Goal: Use online tool/utility: Utilize a website feature to perform a specific function

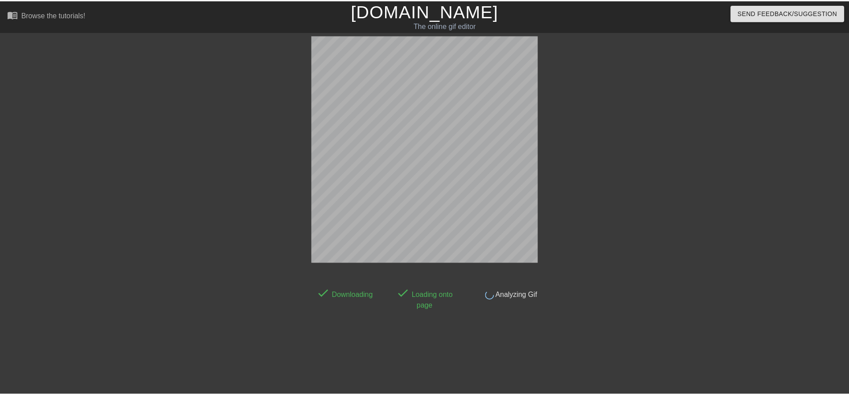
scroll to position [9, 0]
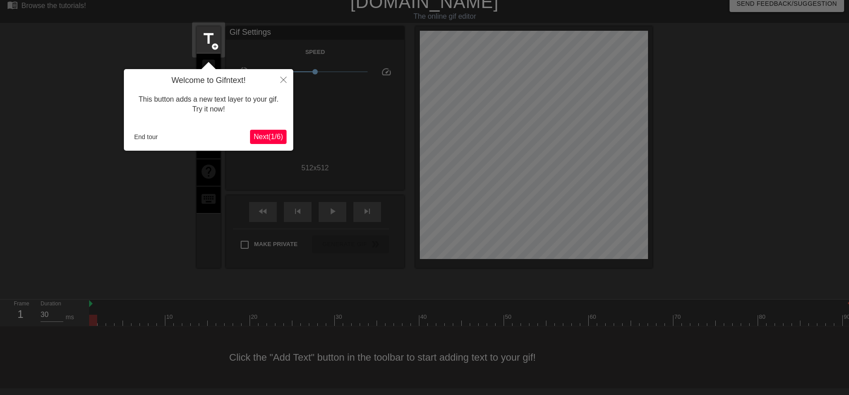
click at [275, 138] on span "Next ( 1 / 6 )" at bounding box center [268, 137] width 29 height 8
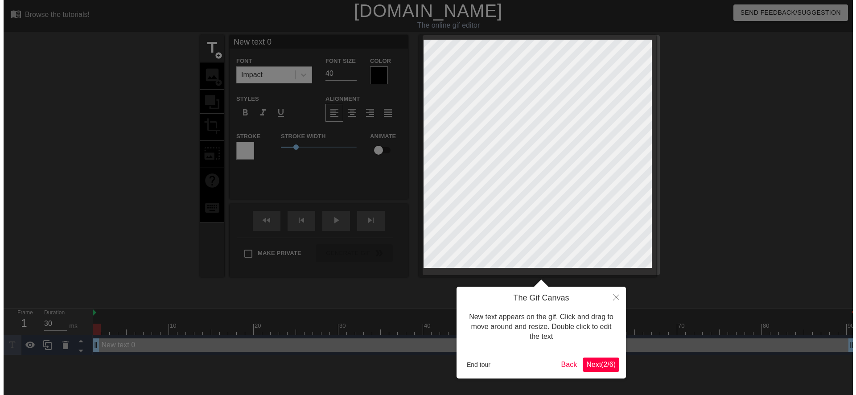
scroll to position [0, 0]
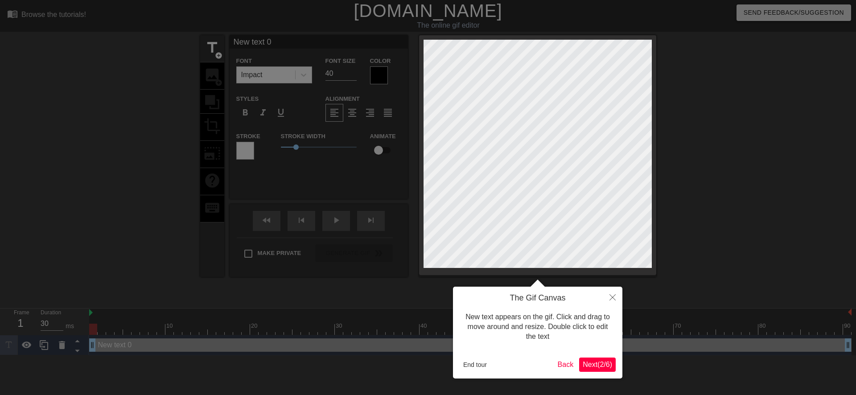
click at [407, 363] on button "Next ( 2 / 6 )" at bounding box center [597, 364] width 37 height 14
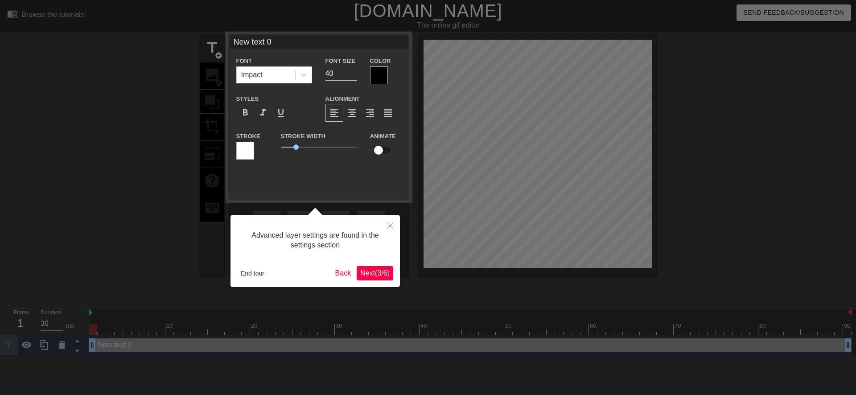
click at [369, 274] on span "Next ( 3 / 6 )" at bounding box center [374, 273] width 29 height 8
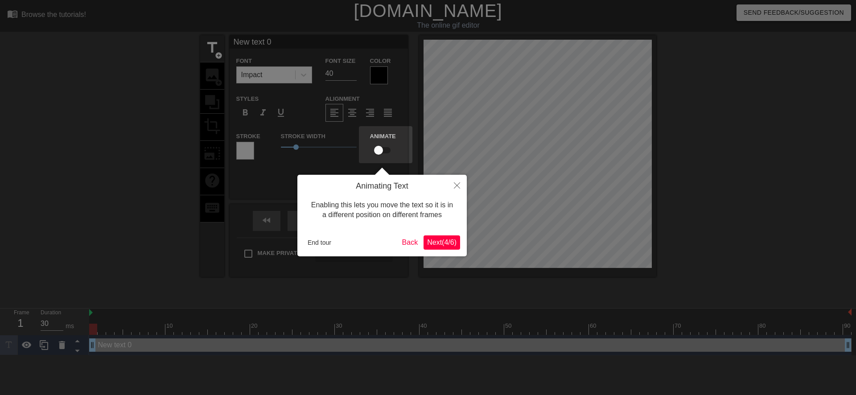
click at [407, 240] on span "Next ( 4 / 6 )" at bounding box center [441, 242] width 29 height 8
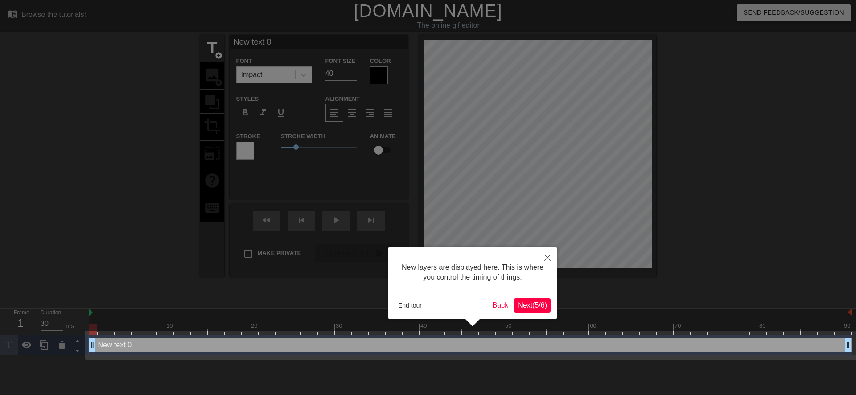
click at [407, 303] on span "Next ( 5 / 6 )" at bounding box center [531, 305] width 29 height 8
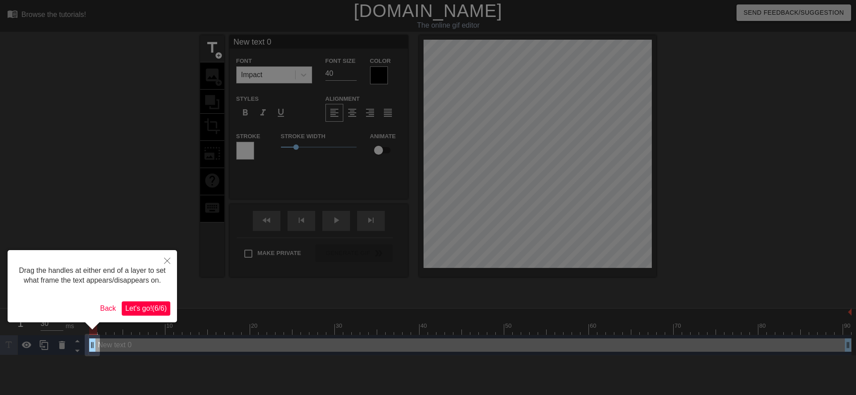
click at [157, 301] on button "Let's go! ( 6 / 6 )" at bounding box center [146, 308] width 49 height 14
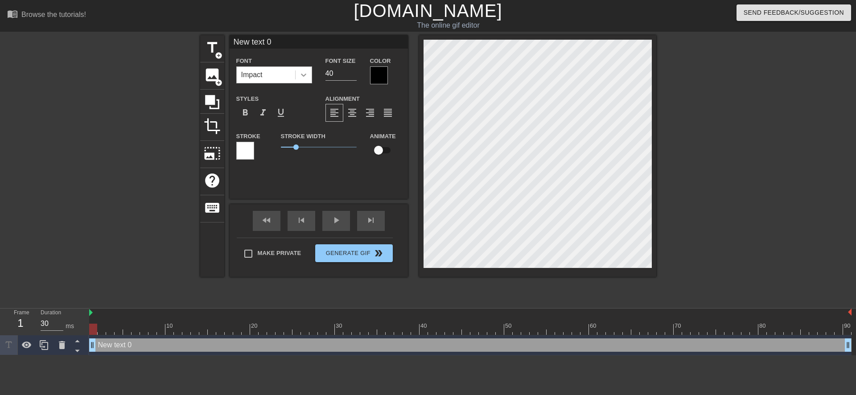
click at [299, 77] on icon at bounding box center [303, 74] width 9 height 9
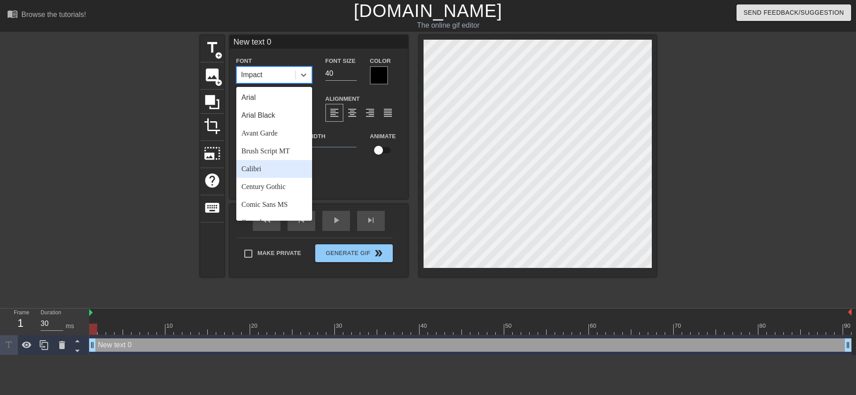
click at [282, 170] on div "Calibri" at bounding box center [274, 169] width 76 height 18
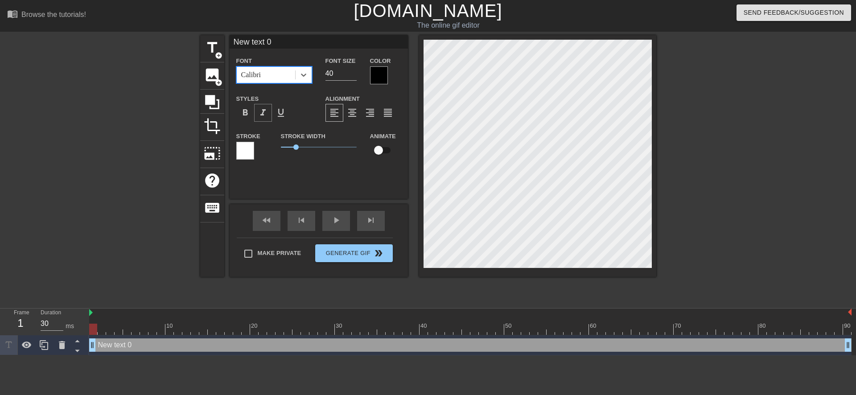
click at [265, 117] on span "format_italic" at bounding box center [263, 112] width 11 height 11
click at [329, 74] on input "40" at bounding box center [340, 73] width 31 height 14
type input "30"
type textarea "ew text 0"
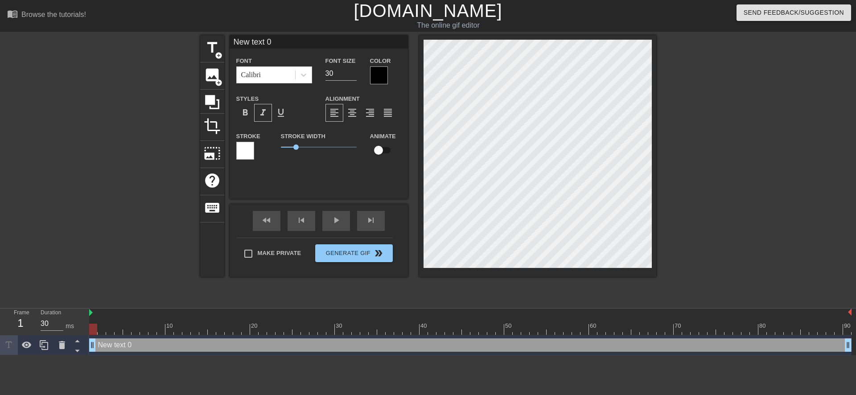
type input "ew text 0"
type textarea "w text 0"
type input "w text 0"
type textarea "text 0"
type input "text 0"
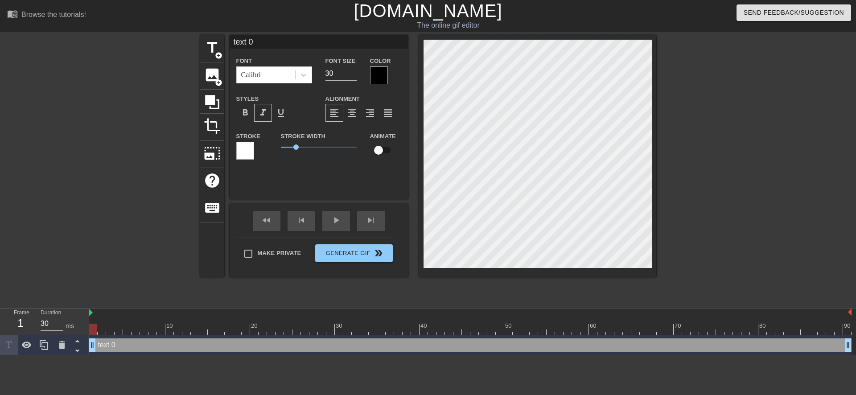
type textarea "text 0"
type input "text 0"
type textarea "ext 0"
type input "ext 0"
type textarea "xt 0"
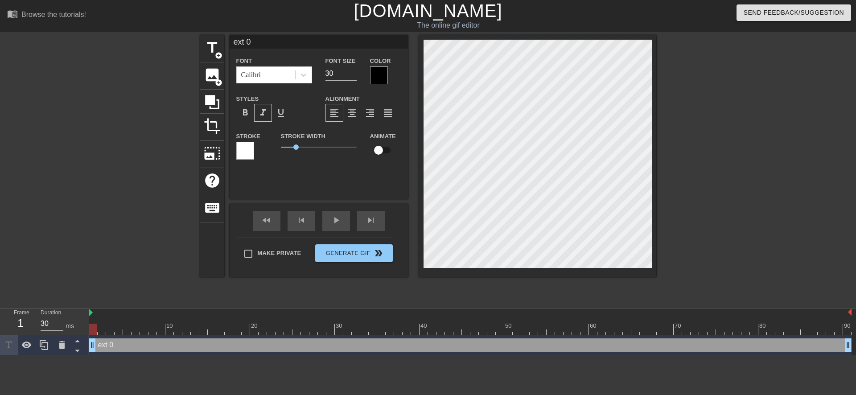
type input "xt 0"
type textarea "t 0"
type input "t 0"
type textarea "0"
type input "0"
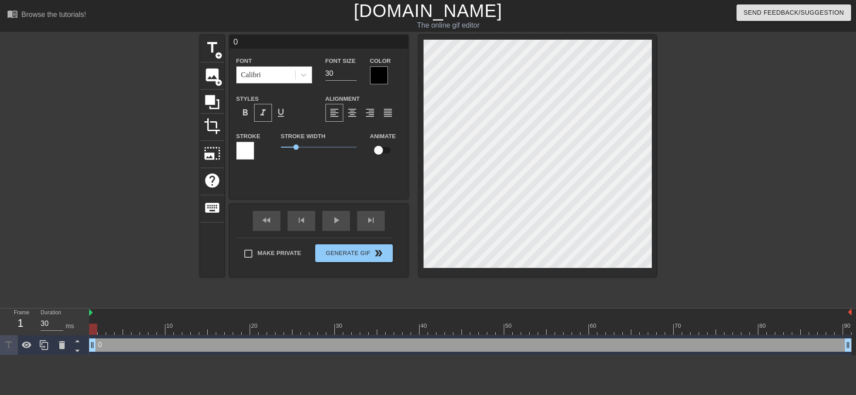
type textarea "0"
type input "0"
type textarea "@"
type input "@"
type textarea "@s"
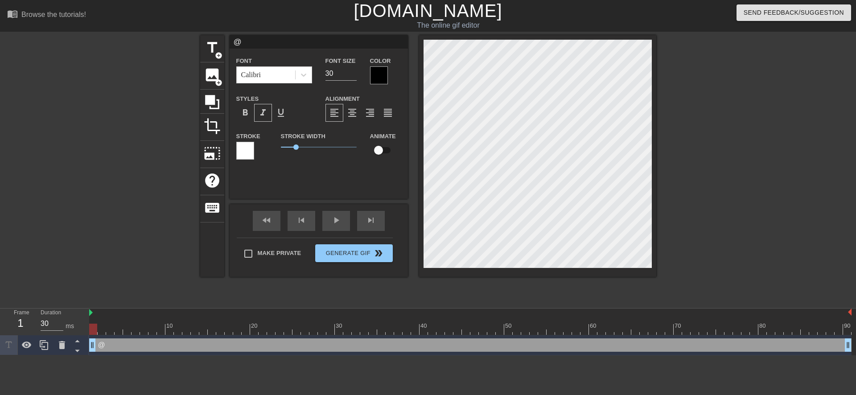
type input "@s"
type textarea "@st"
type input "@st"
type textarea "@sti"
type input "@sti"
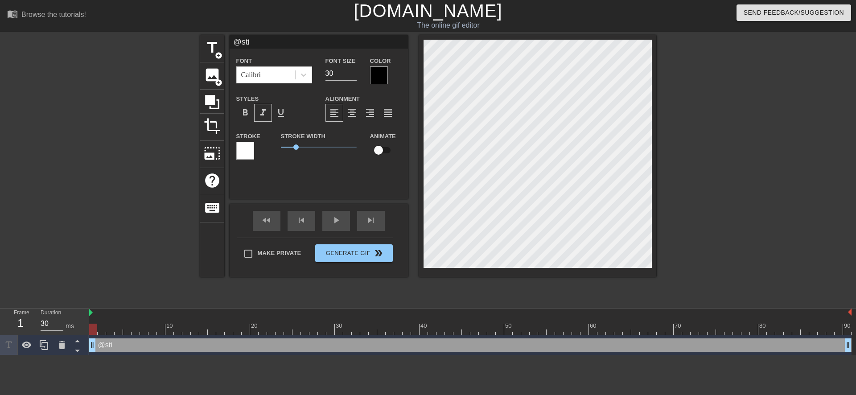
type textarea "@stic"
type input "@stic"
type textarea "@stick"
type input "@stick"
type textarea "@sticke"
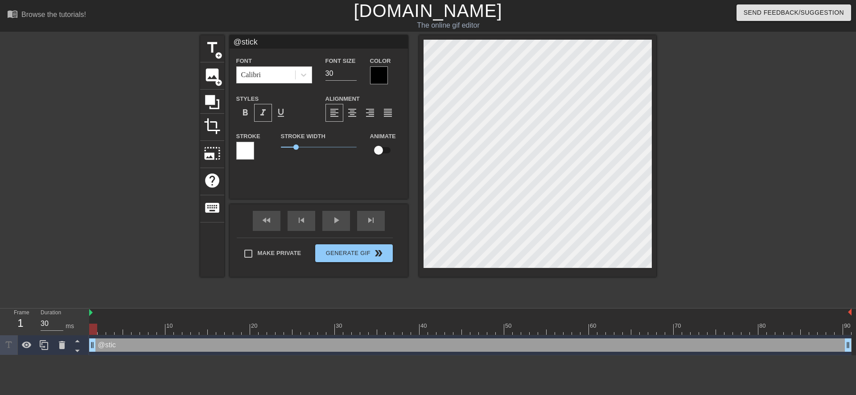
type input "@sticke"
type textarea "@sticker"
type input "@sticker"
type textarea "@stickerb"
type input "@stickerb"
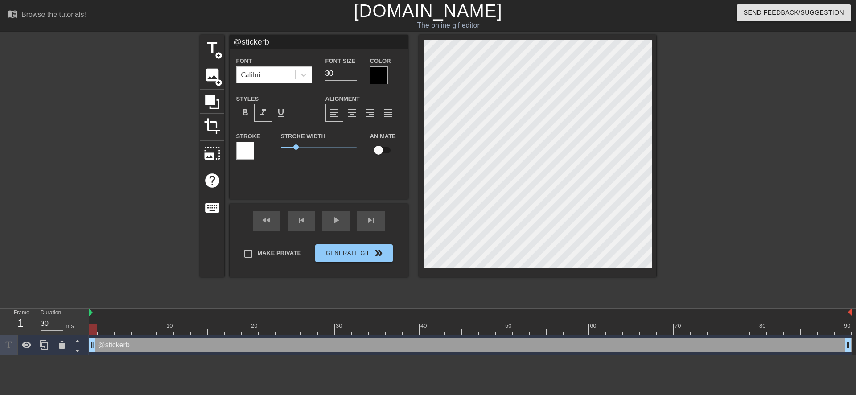
type textarea "@stickerba"
type input "@stickerba"
type textarea "@stickerbas"
type input "@stickerbas"
type textarea "@stickerbase"
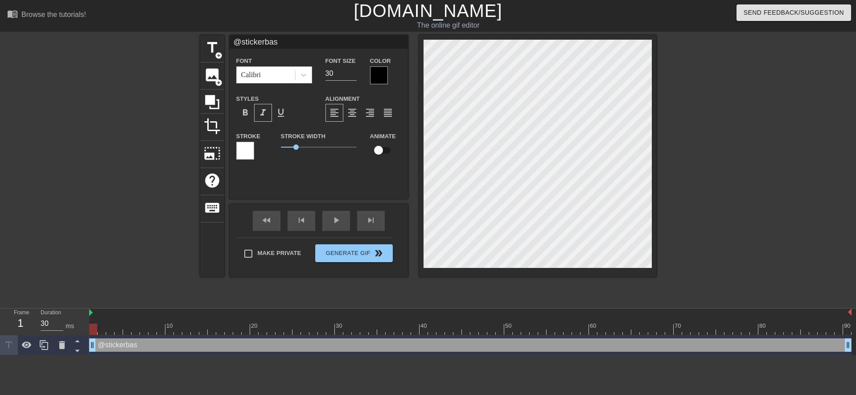
type input "@stickerbase"
type textarea "@stickerbase_"
type input "@stickerbase_"
type textarea "@stickerbase_r"
type input "@stickerbase_r"
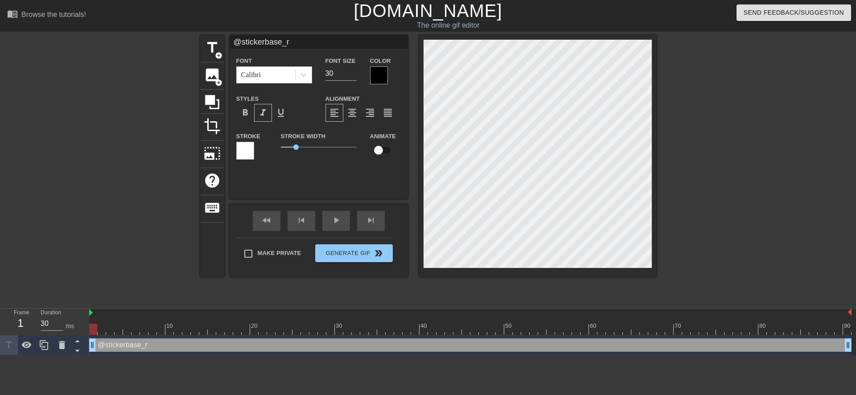
type textarea "@stickerbase_ru"
type input "@stickerbase_ru"
click at [359, 255] on span "Generate Gif double_arrow" at bounding box center [354, 253] width 70 height 11
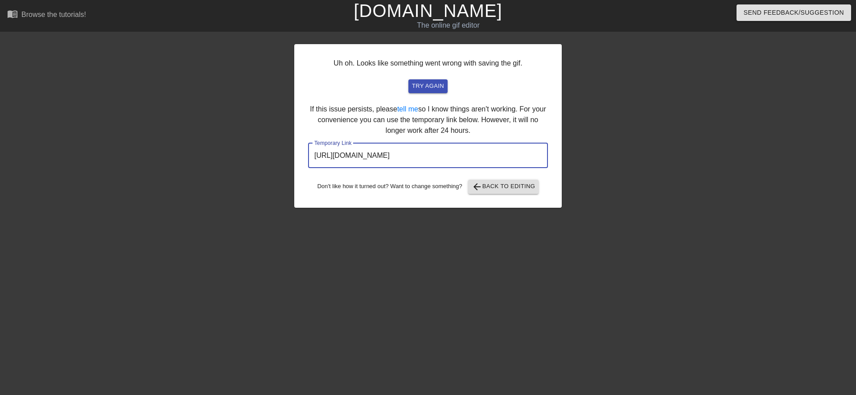
click at [407, 156] on input "[URL][DOMAIN_NAME]" at bounding box center [428, 155] width 240 height 25
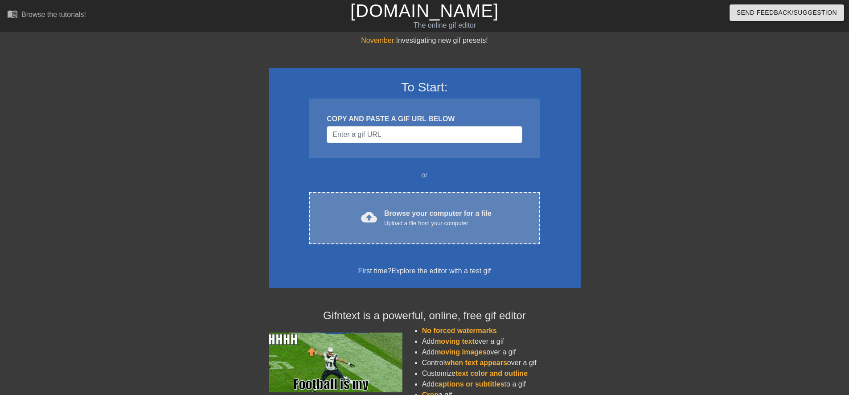
click at [338, 212] on div "cloud_upload Browse your computer for a file Upload a file from your computer" at bounding box center [424, 218] width 193 height 20
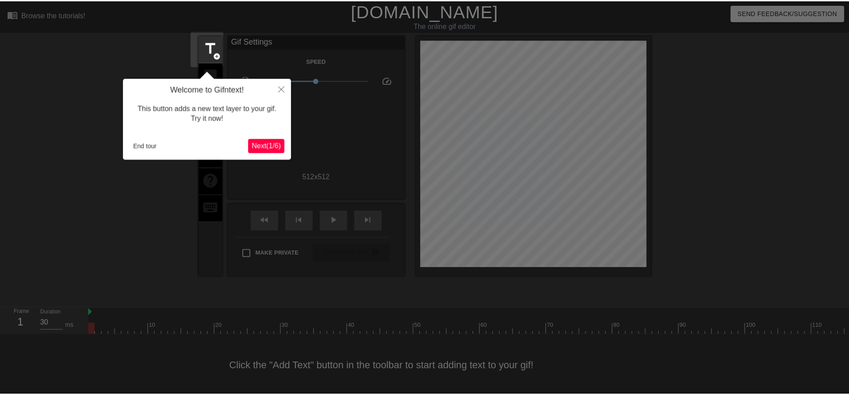
scroll to position [9, 0]
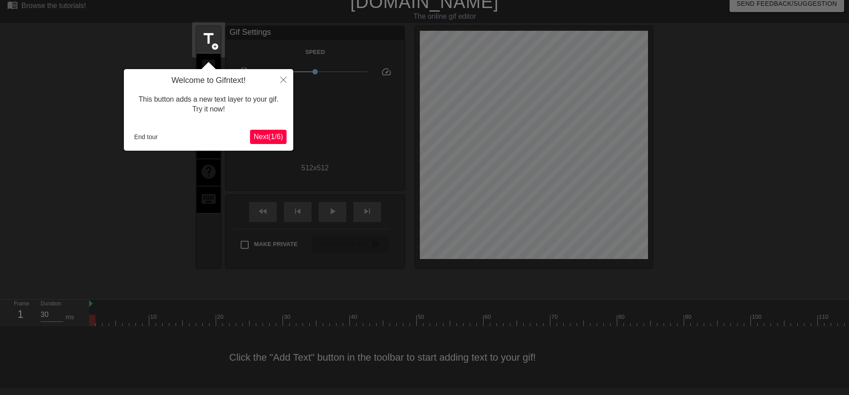
click at [275, 137] on span "Next ( 1 / 6 )" at bounding box center [268, 137] width 29 height 8
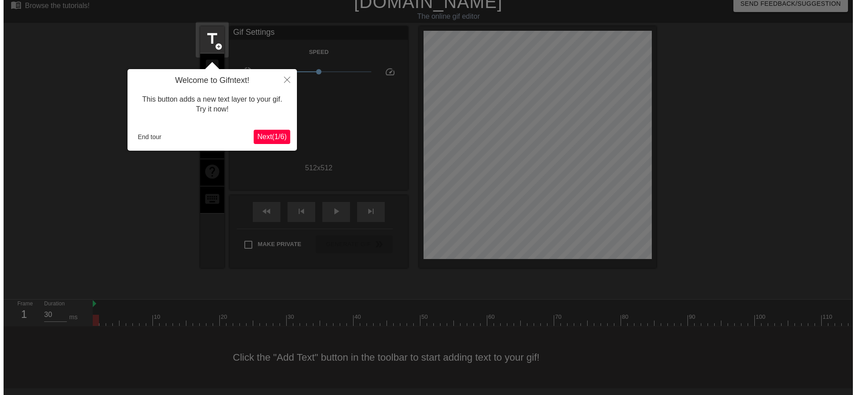
scroll to position [0, 0]
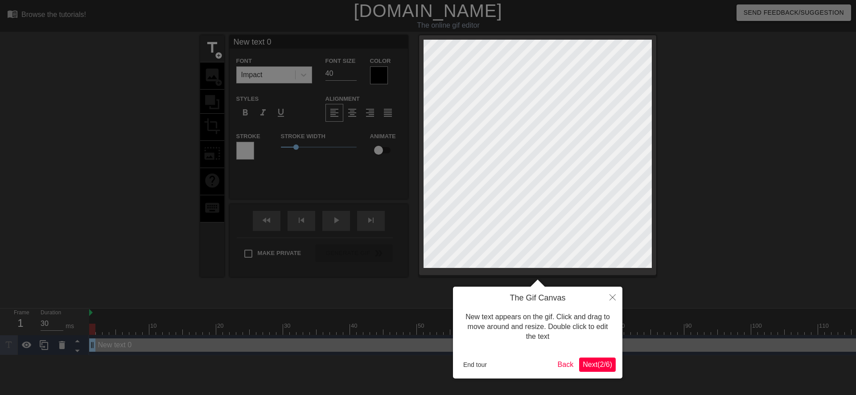
click at [582, 367] on span "Next ( 2 / 6 )" at bounding box center [596, 365] width 29 height 8
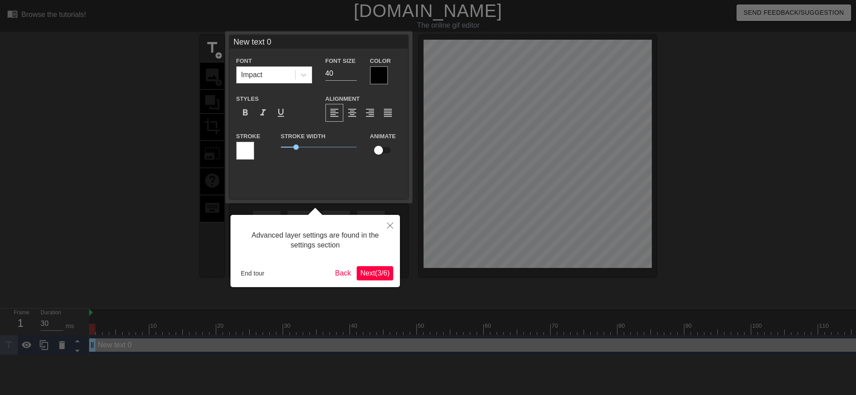
click at [377, 276] on span "Next ( 3 / 6 )" at bounding box center [374, 273] width 29 height 8
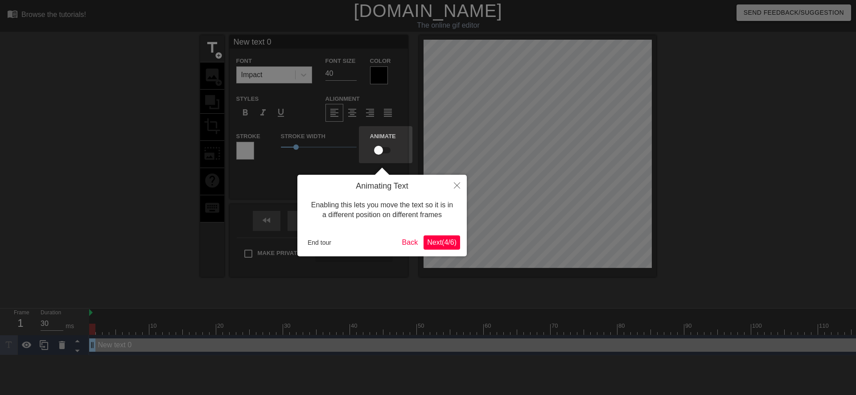
click at [440, 247] on button "Next ( 4 / 6 )" at bounding box center [441, 242] width 37 height 14
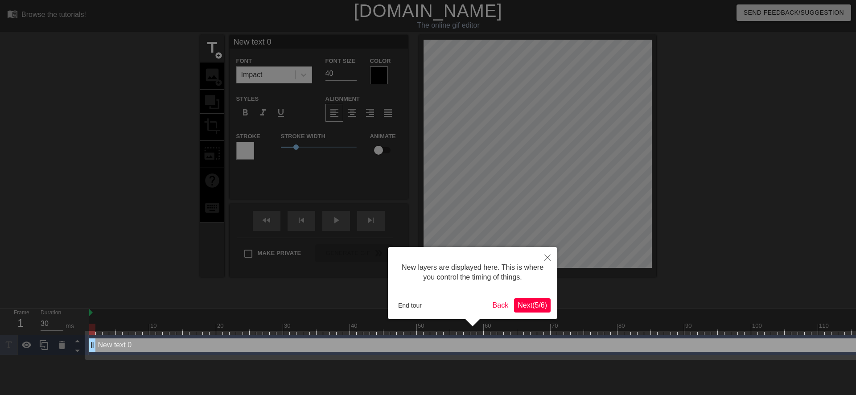
click at [521, 308] on span "Next ( 5 / 6 )" at bounding box center [531, 305] width 29 height 8
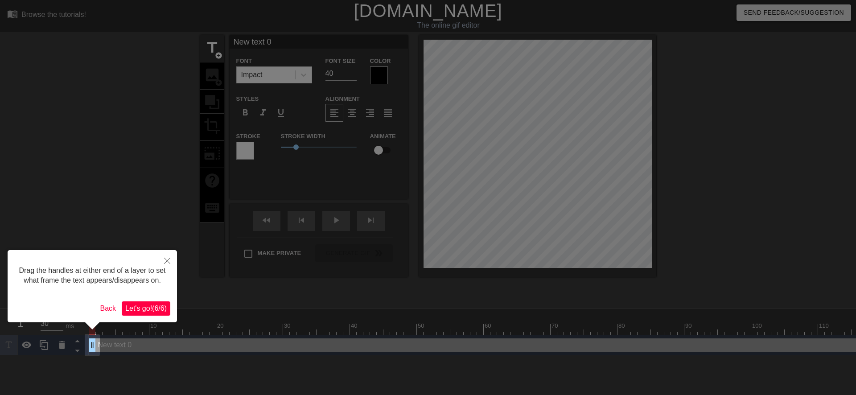
click at [157, 312] on span "Let's go! ( 6 / 6 )" at bounding box center [145, 308] width 41 height 8
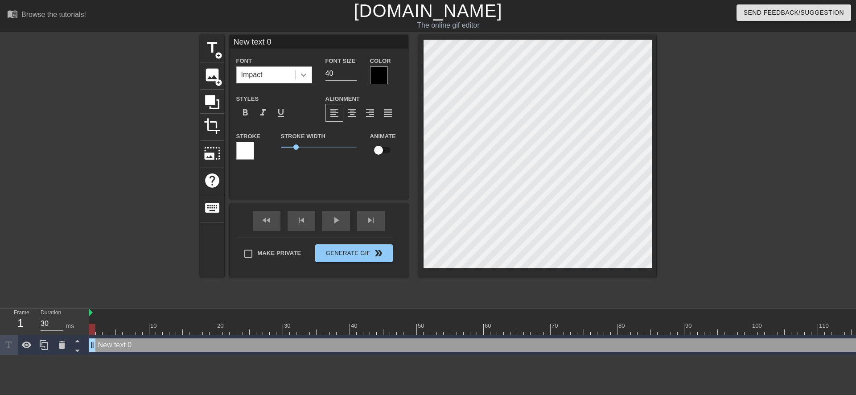
click at [307, 78] on icon at bounding box center [303, 74] width 9 height 9
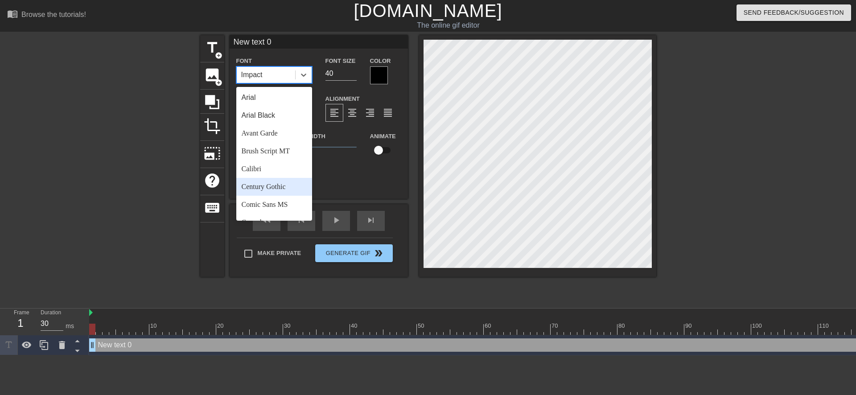
click at [284, 186] on div "Century Gothic" at bounding box center [274, 187] width 76 height 18
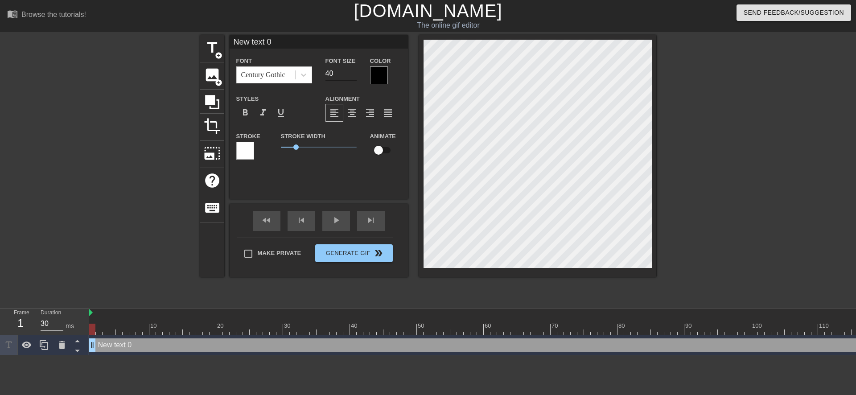
click at [330, 73] on input "40" at bounding box center [340, 73] width 31 height 14
type input "20"
click at [270, 110] on div "format_italic" at bounding box center [263, 113] width 18 height 18
type input "ew text 0"
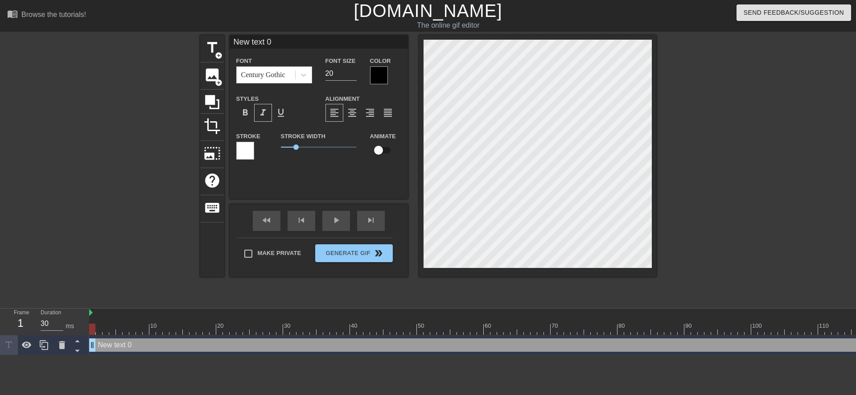
type textarea "ew text 0"
type input "w text 0"
type textarea "w text 0"
type input "text 0"
type textarea "text 0"
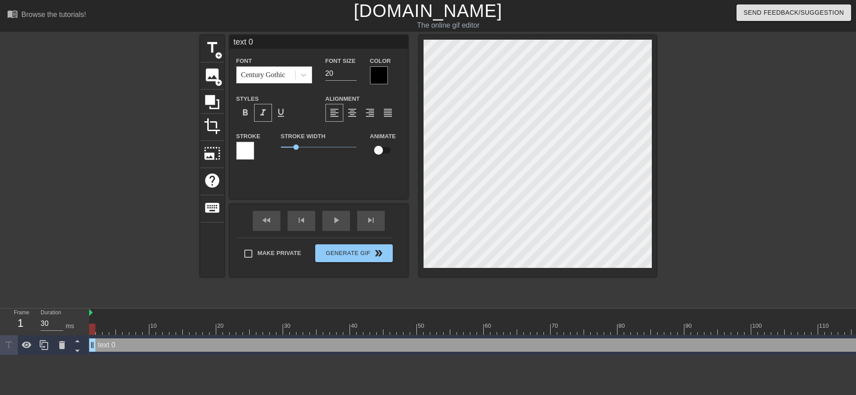
type input "text 0"
type textarea "text 0"
type input "ext 0"
type textarea "ext 0"
type input "xt 0"
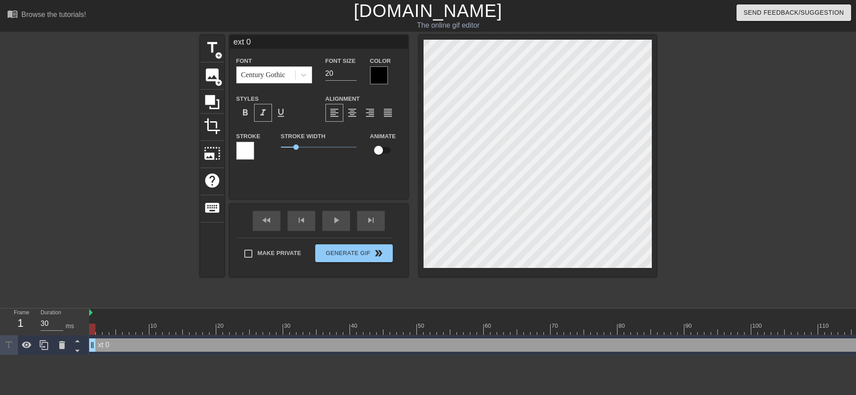
type textarea "xt 0"
type input "t 0"
type textarea "t 0"
type input "0"
type textarea "0"
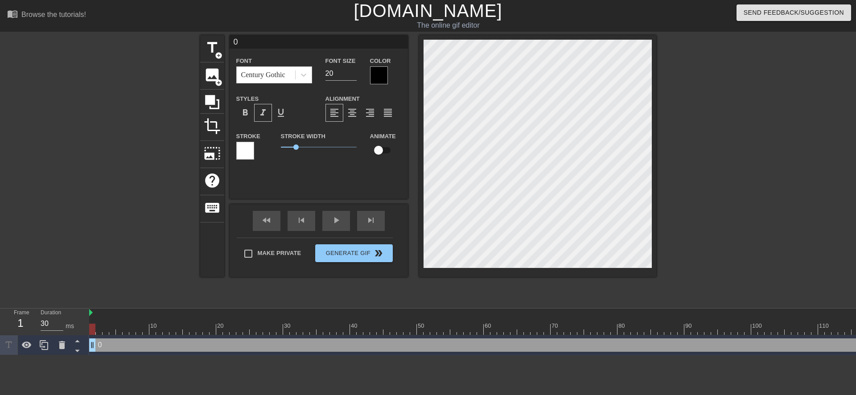
type input "0"
type textarea "0"
type input "@"
type textarea "@"
type input "@s"
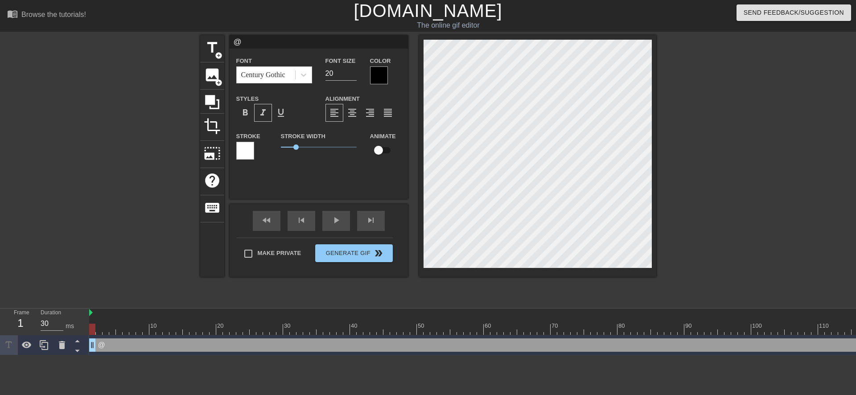
type textarea "@s"
type input "@st"
type textarea "@st"
type input "@sti"
type textarea "@sti"
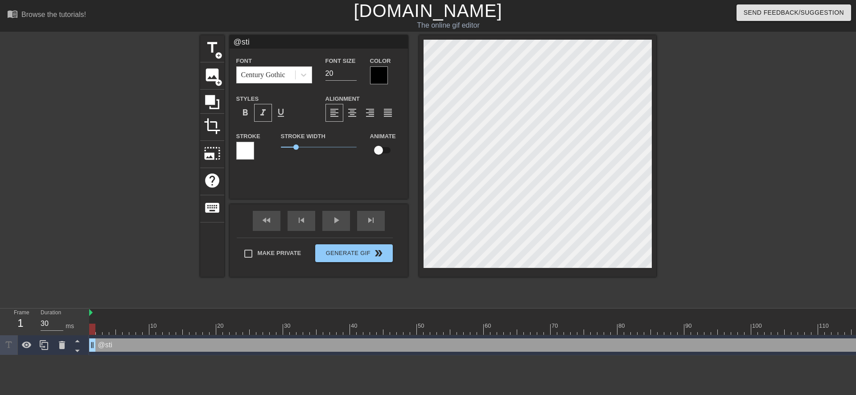
type input "@stic"
type textarea "@stic"
type input "@stick"
type textarea "@stick"
type input "@sticke"
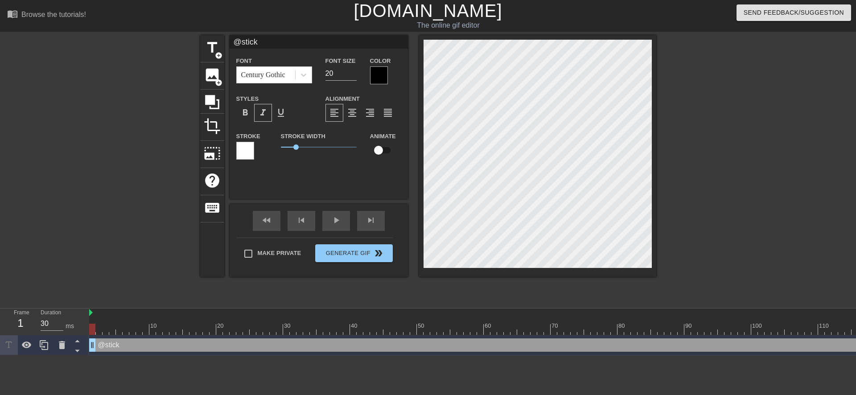
type textarea "@sticke"
type input "@sticker"
type textarea "@sticker"
type input "@stickerb"
type textarea "@stickerb"
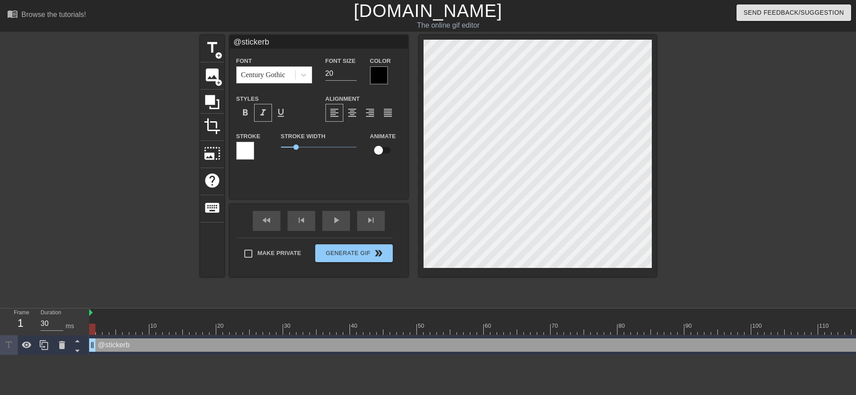
type input "@stickerba"
type textarea "@stickerba"
type input "@stickerbas"
type textarea "@stickerbas"
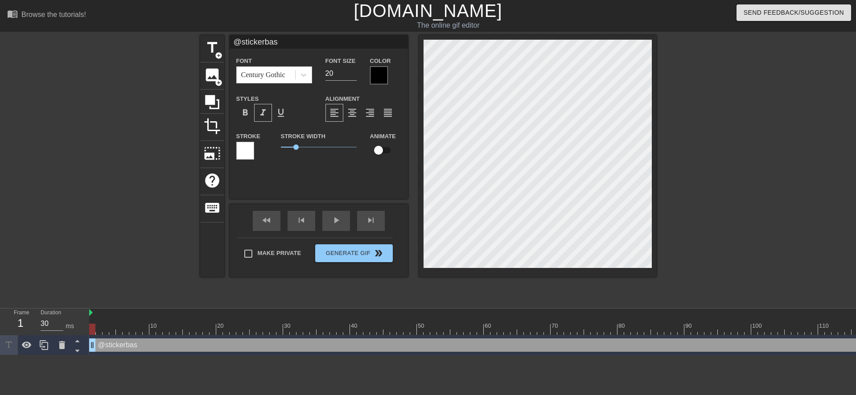
type input "@stickerbase"
type textarea "@stickerbase"
type input "@stickerbase_"
type textarea "@stickerbase_"
type input "@stickerbase_r"
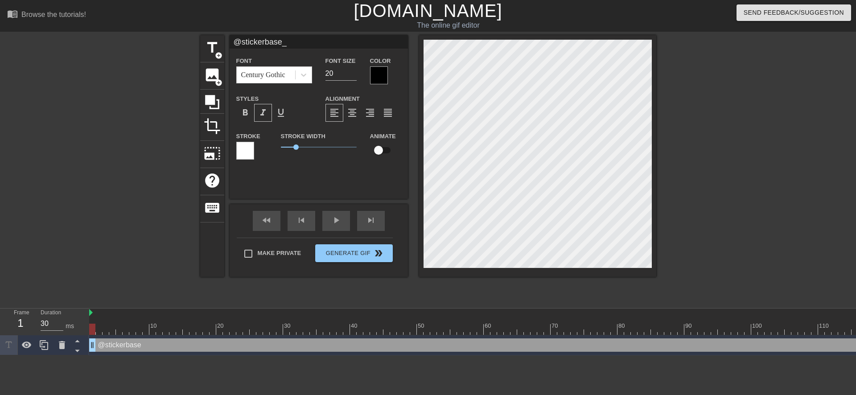
type textarea "@stickerbase_r"
type input "@stickerbase_ru"
type textarea "@stickerbase_ru"
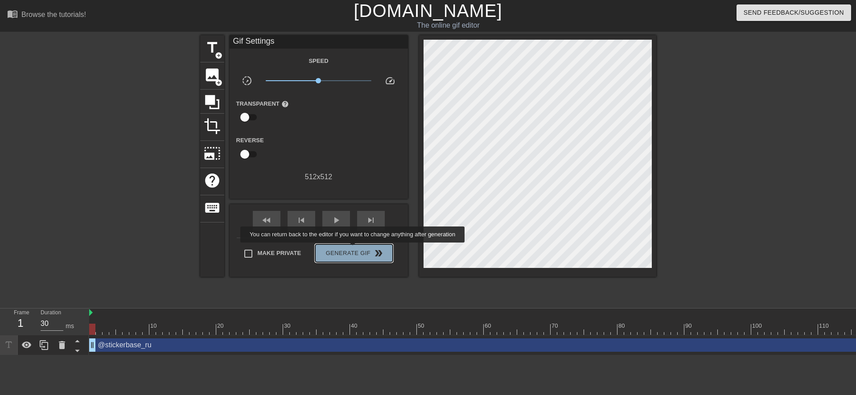
click at [353, 249] on span "Generate Gif double_arrow" at bounding box center [354, 253] width 70 height 11
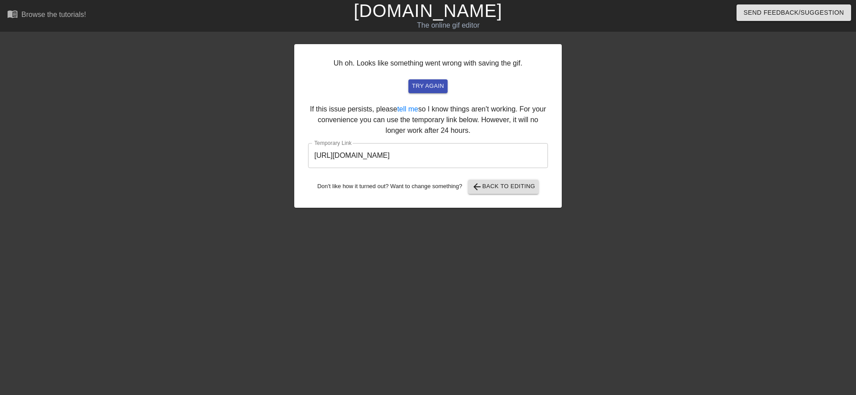
click at [428, 152] on input "https://www.gifntext.com/temp_generations/CVmAps6g.gif" at bounding box center [428, 155] width 240 height 25
